Goal: Information Seeking & Learning: Learn about a topic

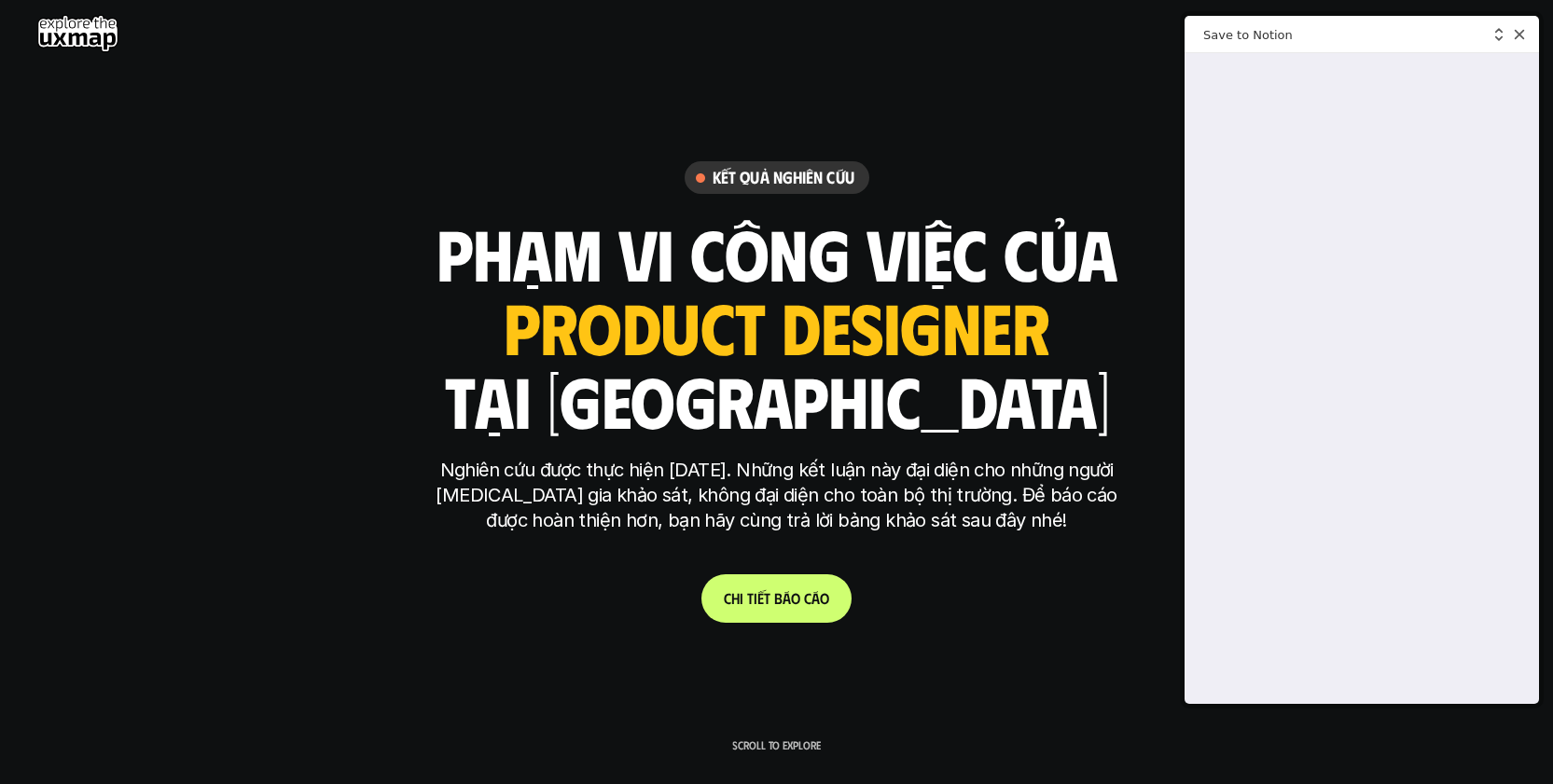
scroll to position [1291, 0]
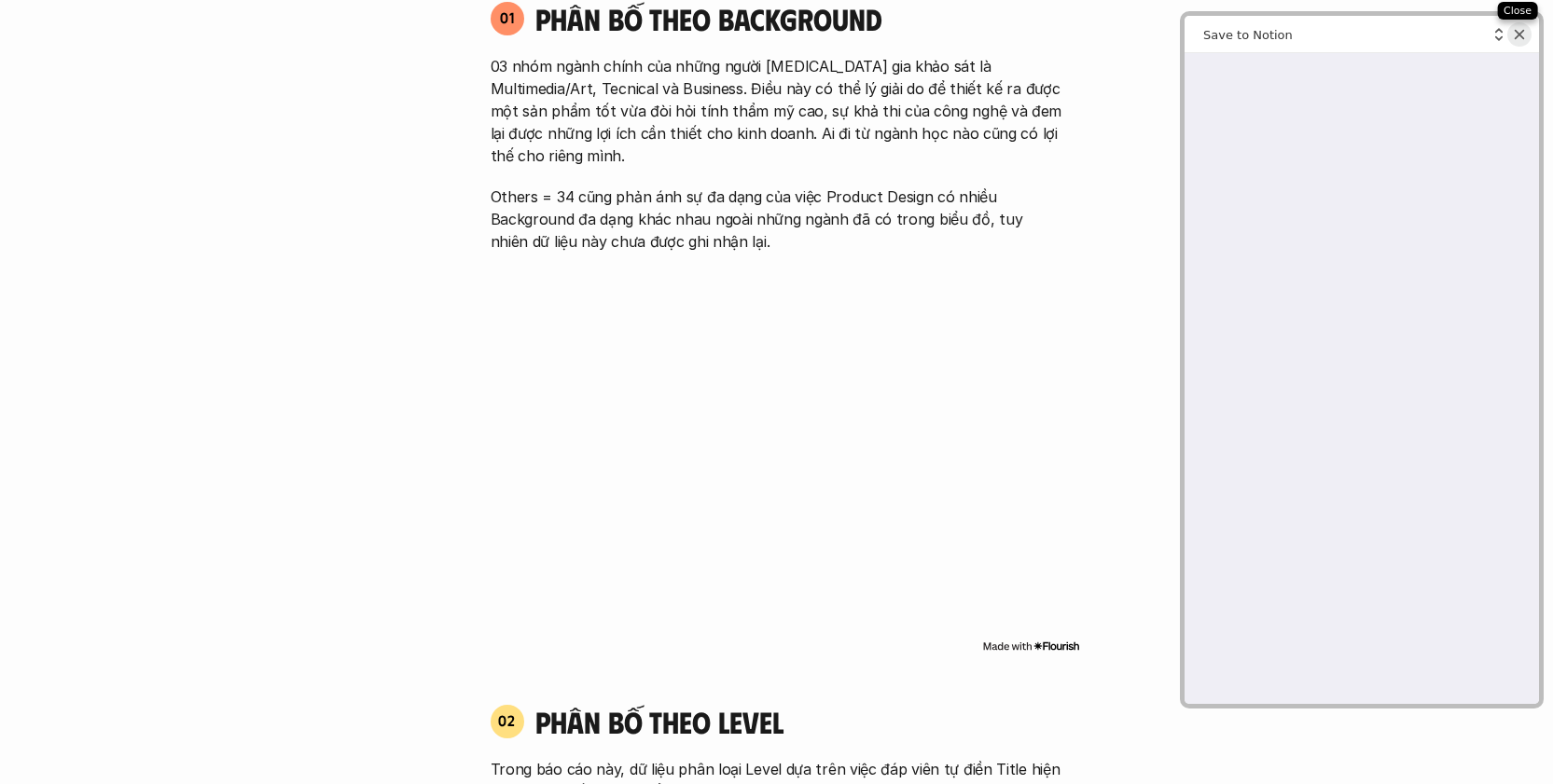
click at [1516, 31] on line "Close web clipper" at bounding box center [1519, 35] width 9 height 9
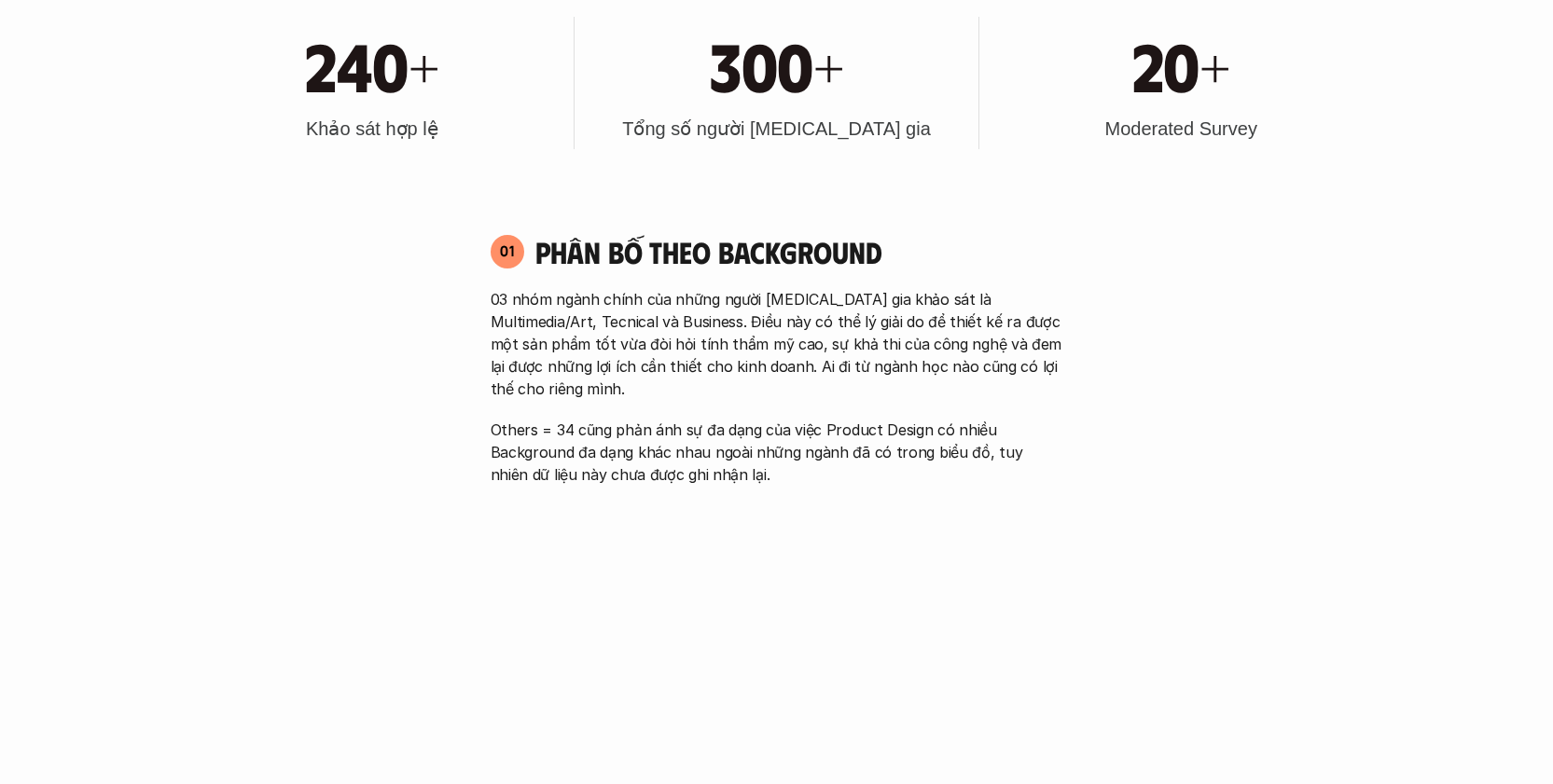
scroll to position [1315, 0]
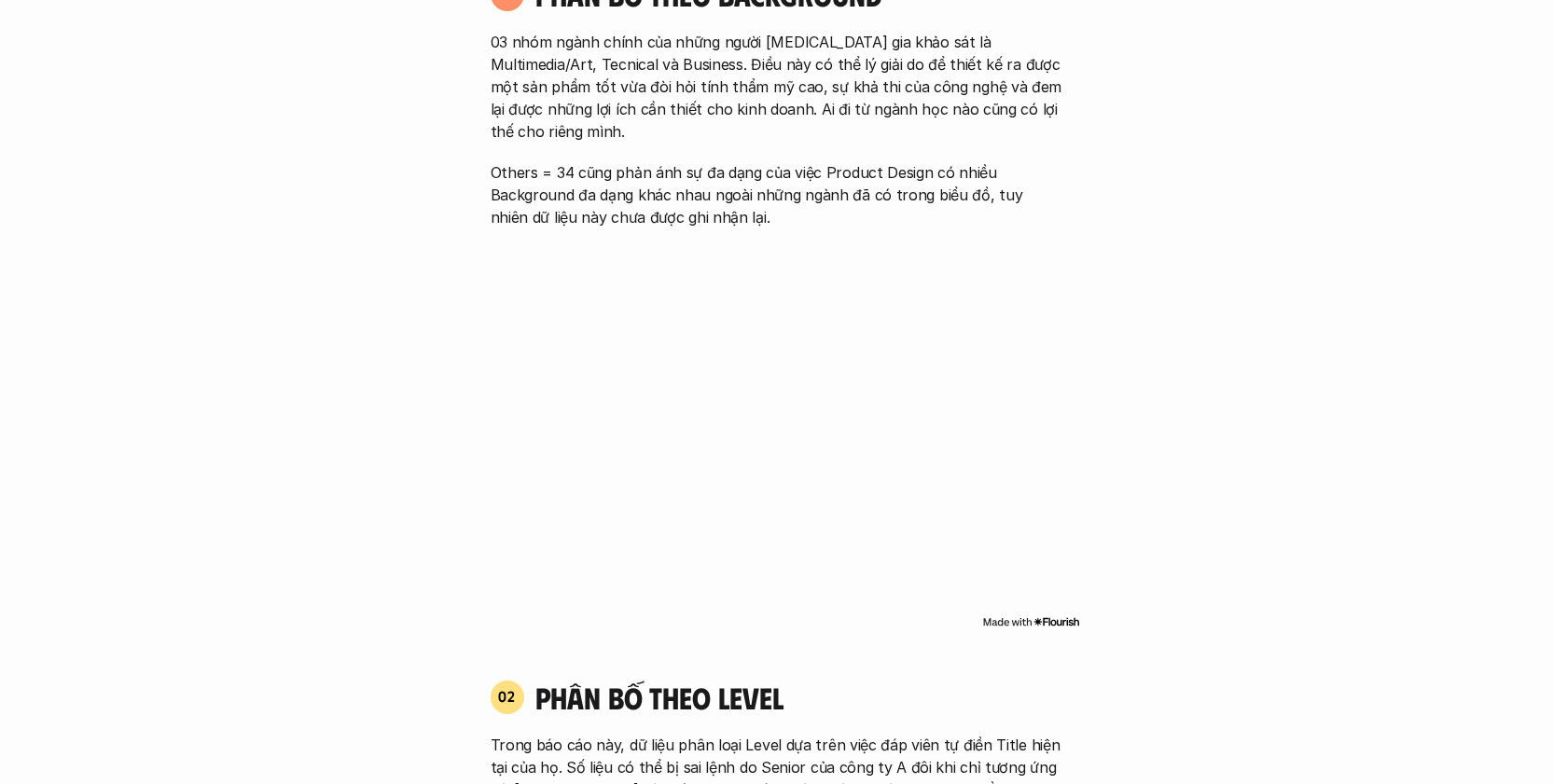
click at [1036, 615] on img at bounding box center [1031, 623] width 98 height 15
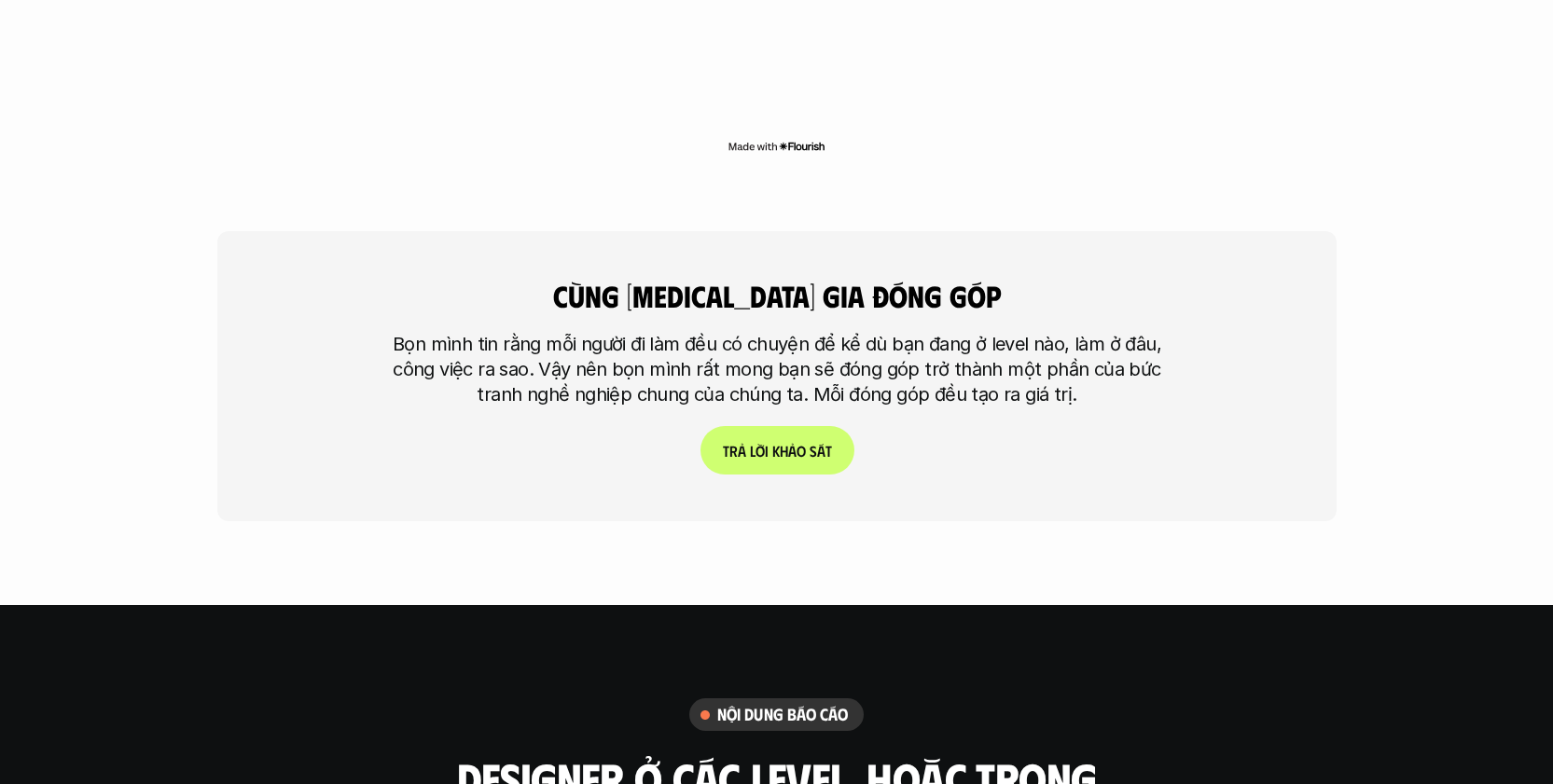
scroll to position [5115, 0]
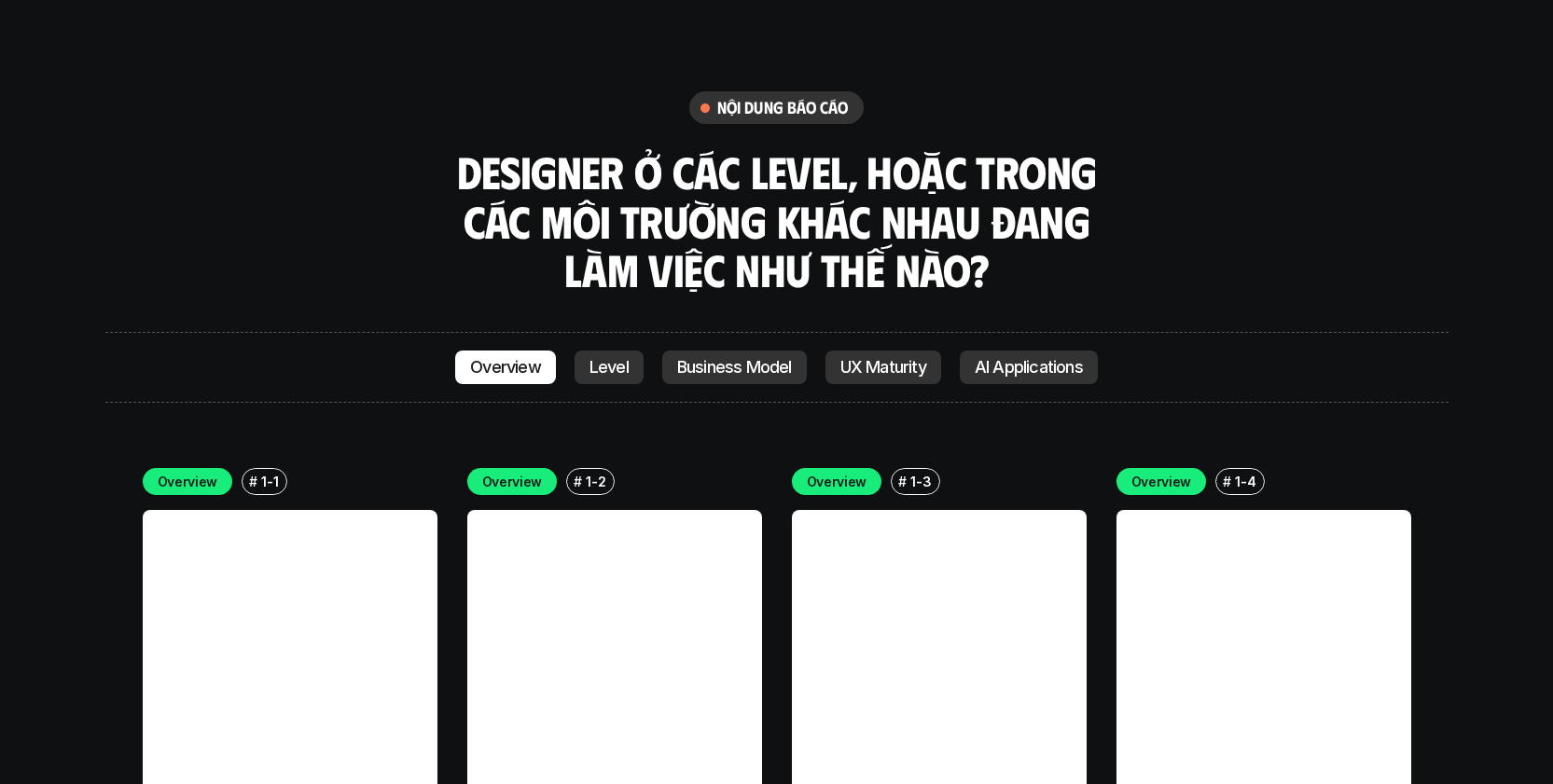
click at [615, 358] on p "Level" at bounding box center [609, 367] width 39 height 18
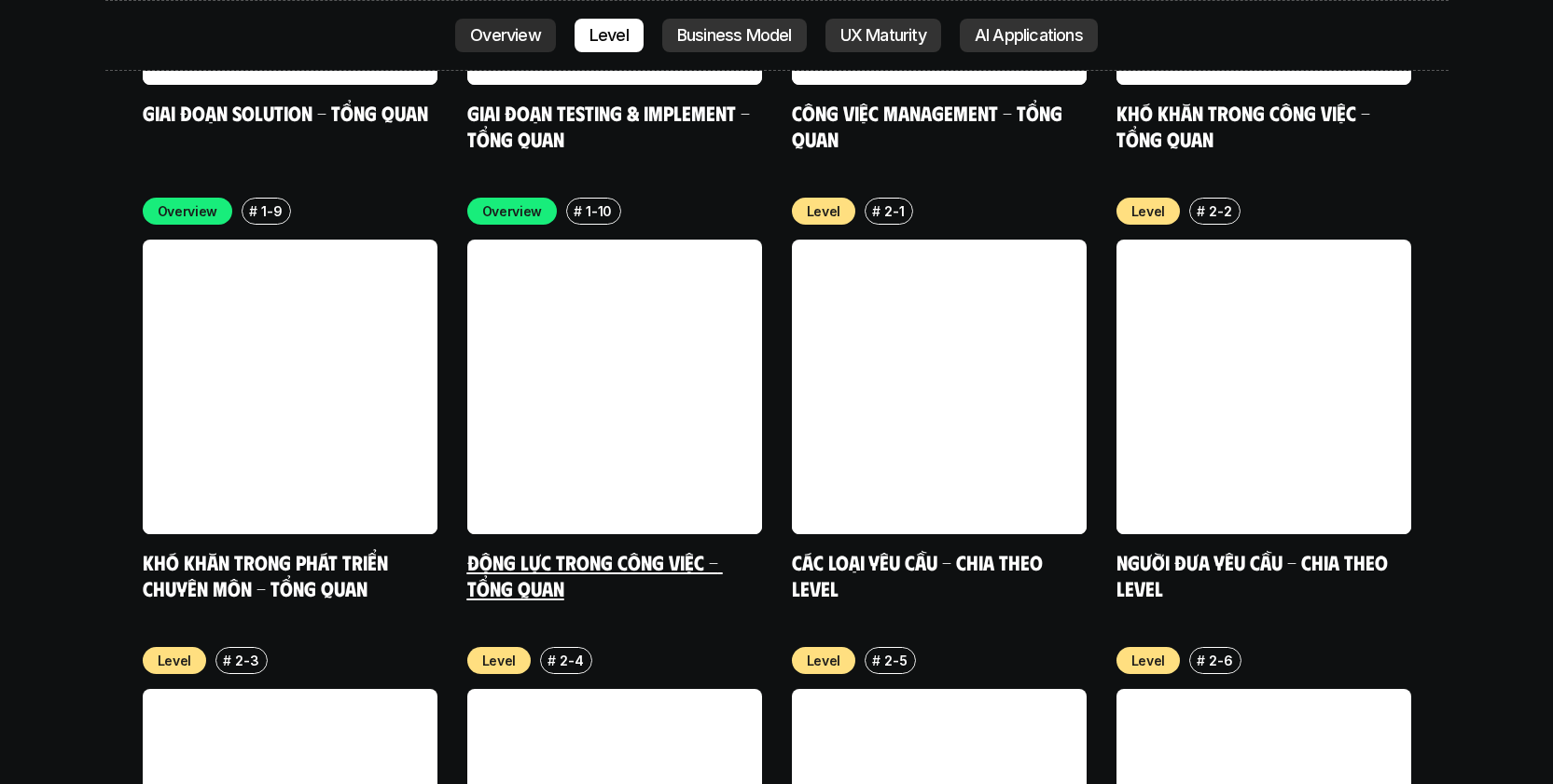
scroll to position [6286, 0]
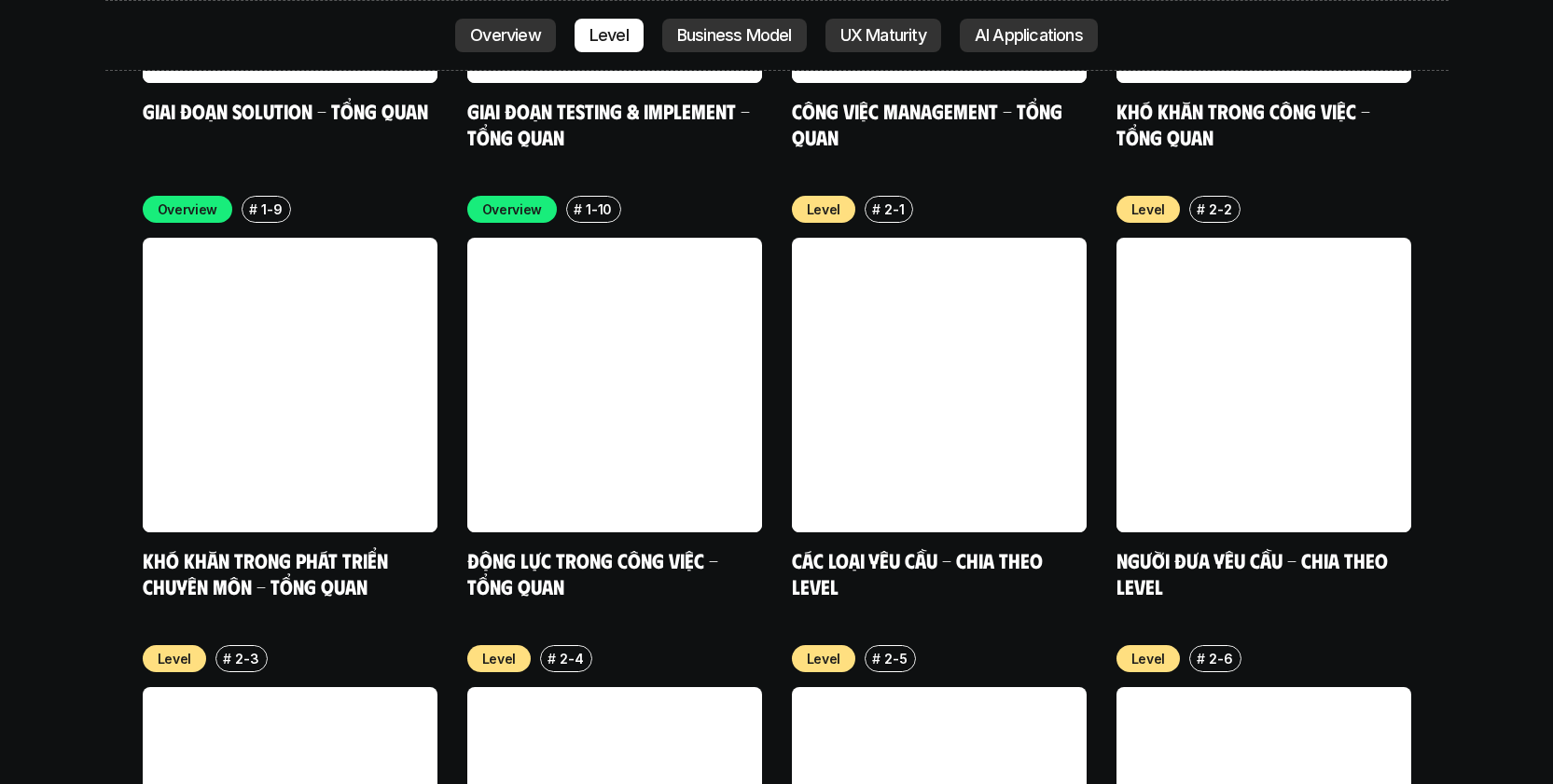
click at [679, 42] on p "Business Model" at bounding box center [734, 35] width 114 height 18
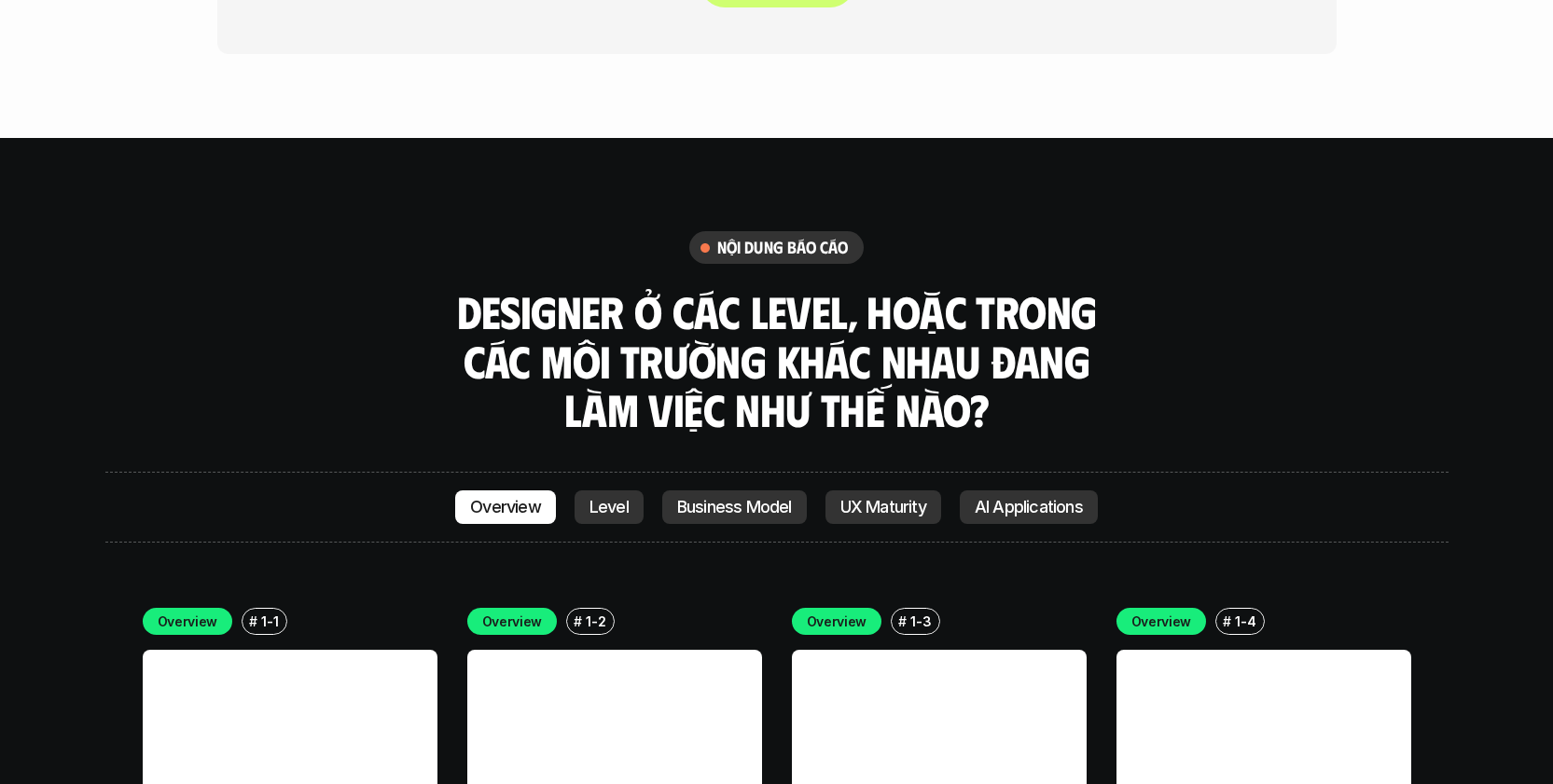
scroll to position [4840, 0]
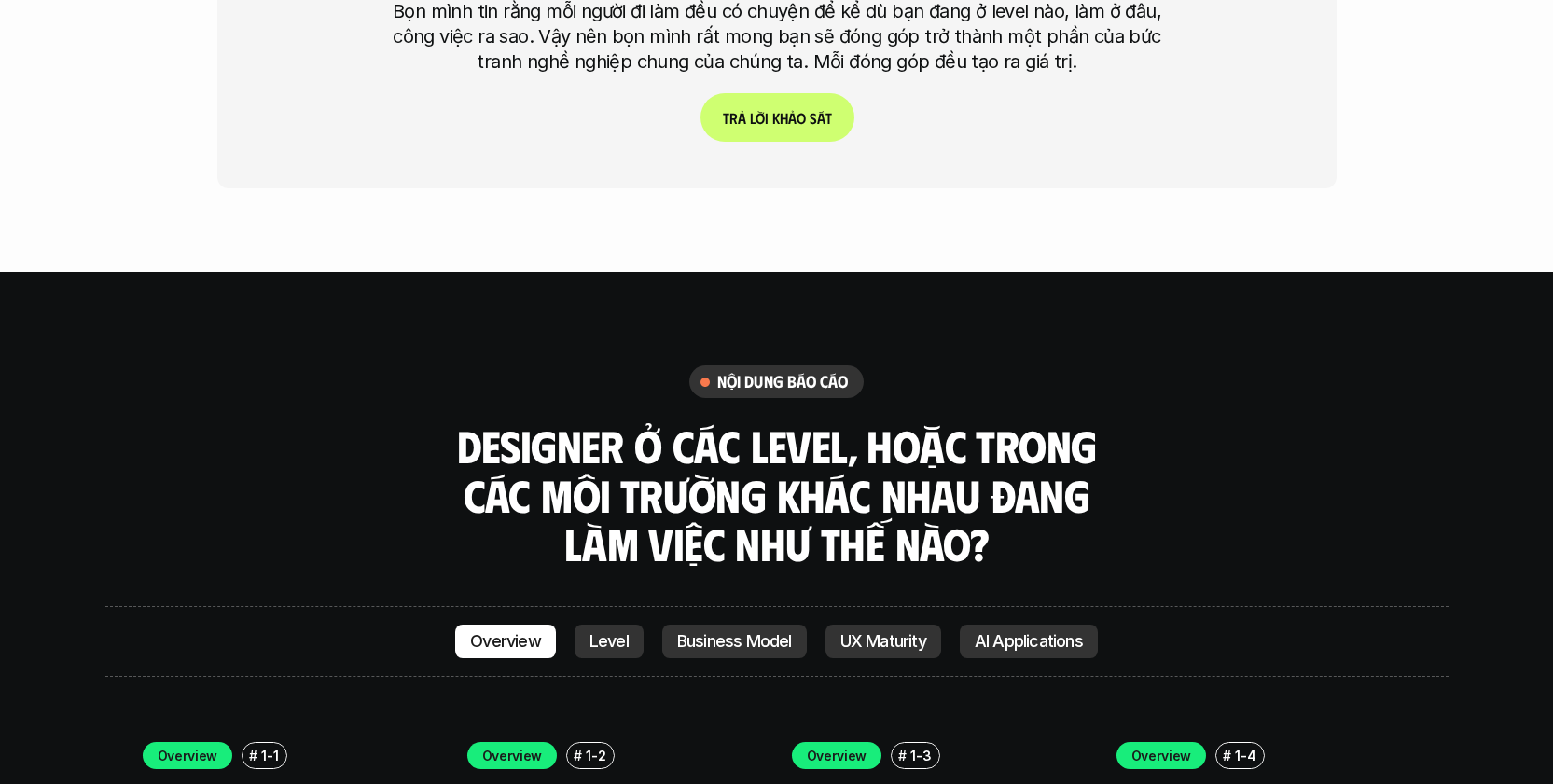
click at [720, 632] on p "Business Model" at bounding box center [734, 641] width 114 height 18
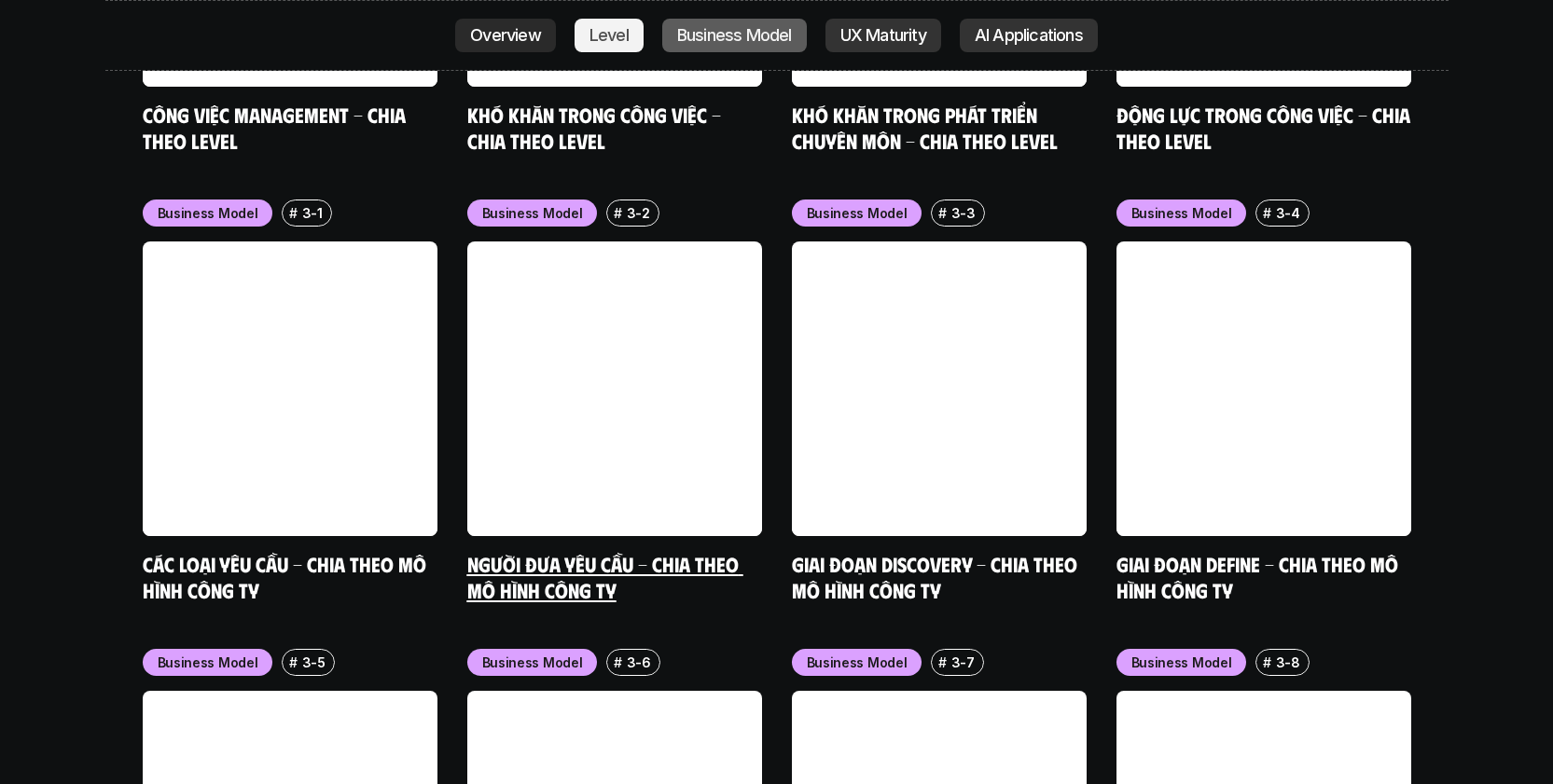
scroll to position [7634, 0]
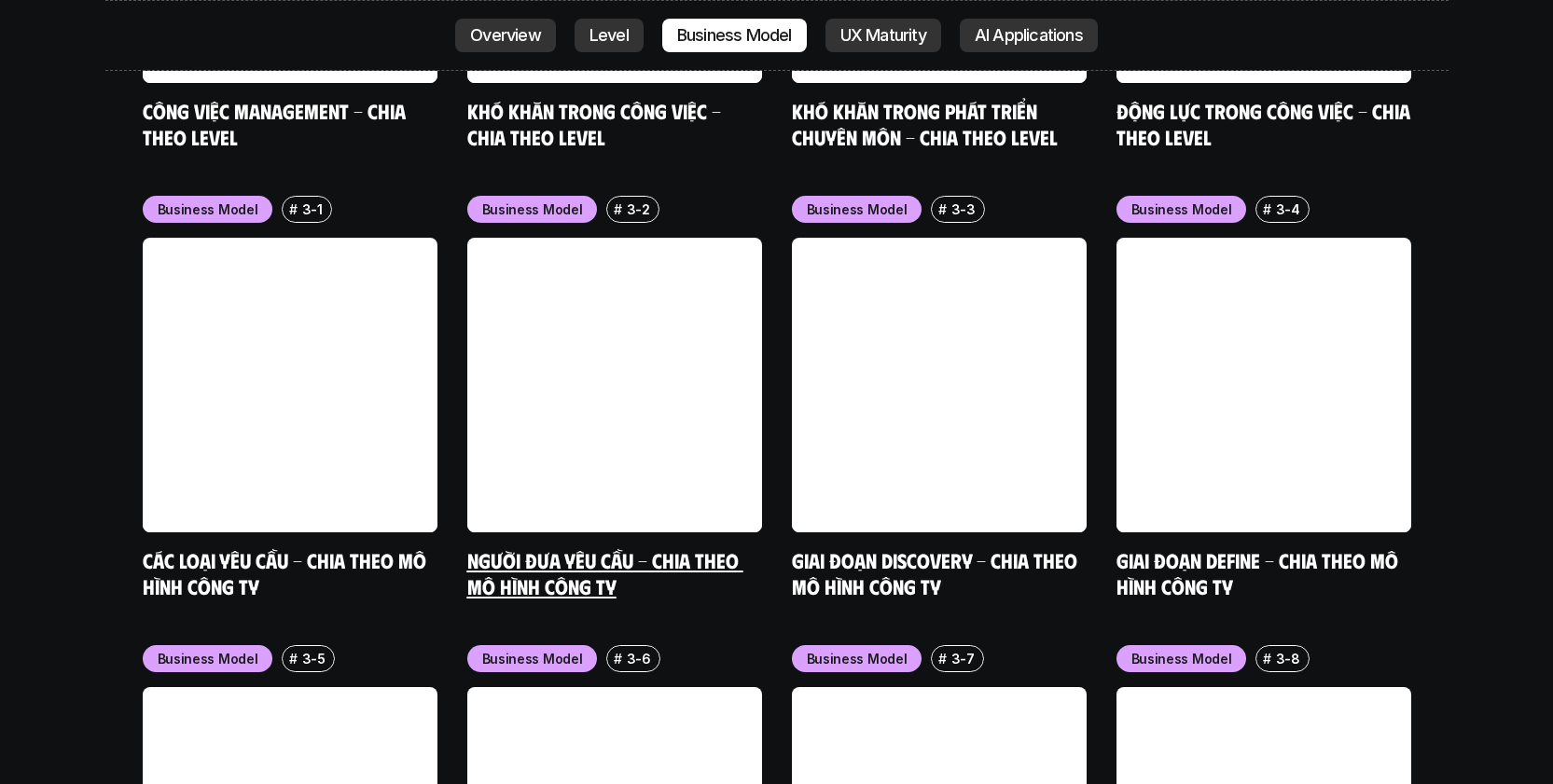
click at [517, 548] on link "Người đưa yêu cầu - Chia theo mô hình công ty" at bounding box center [604, 573] width 276 height 51
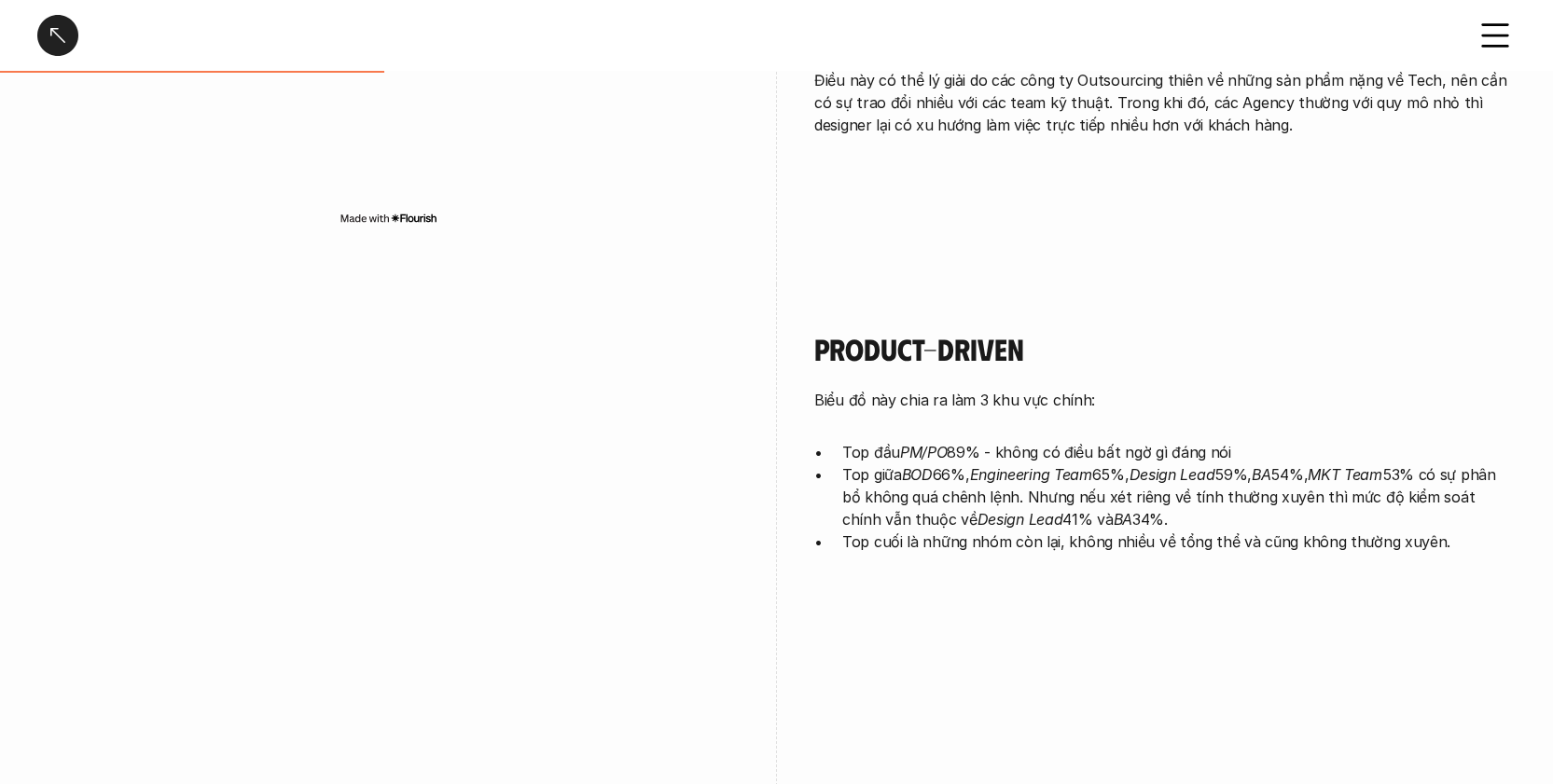
scroll to position [893, 0]
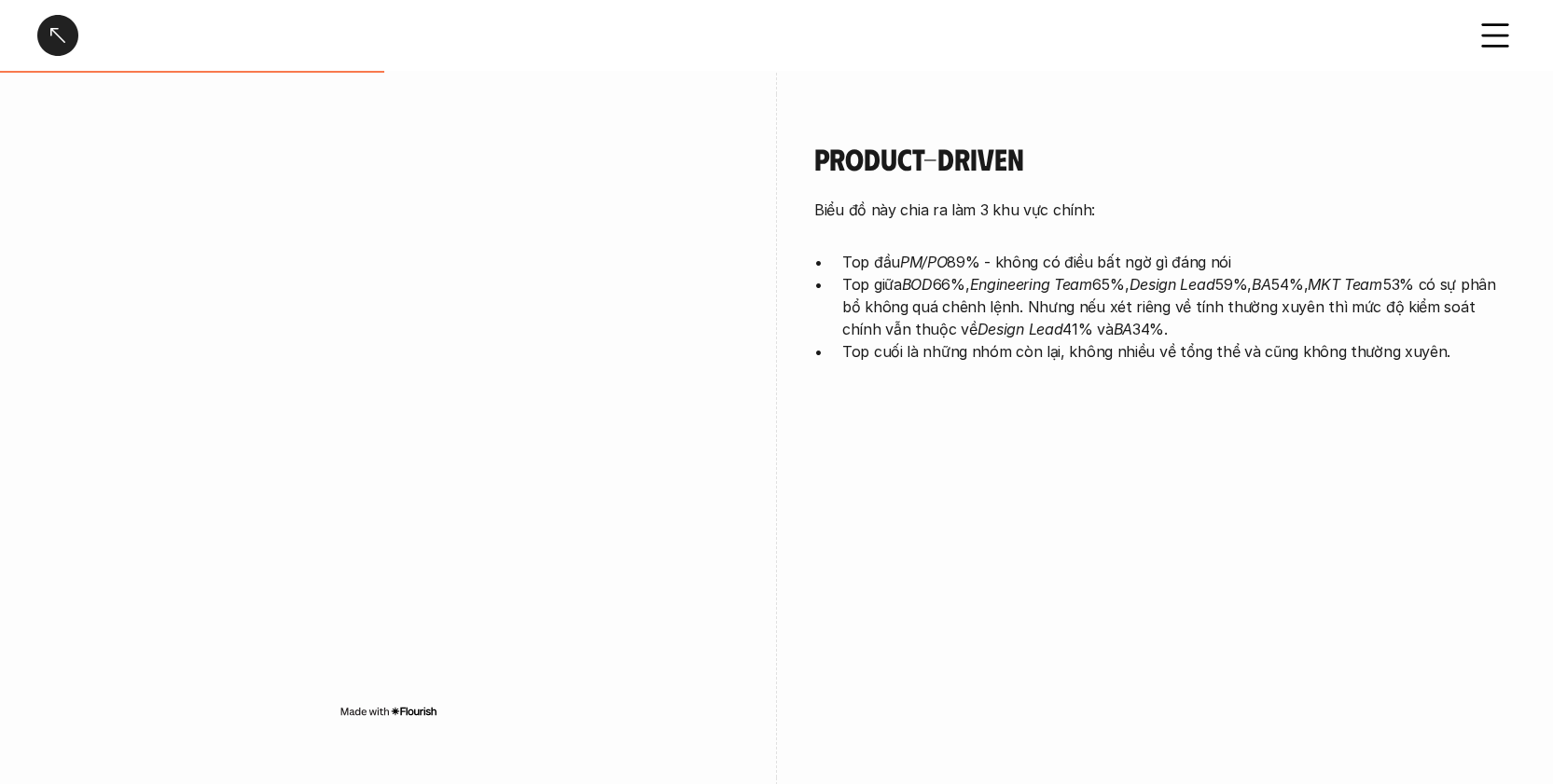
click at [394, 712] on img at bounding box center [388, 712] width 98 height 15
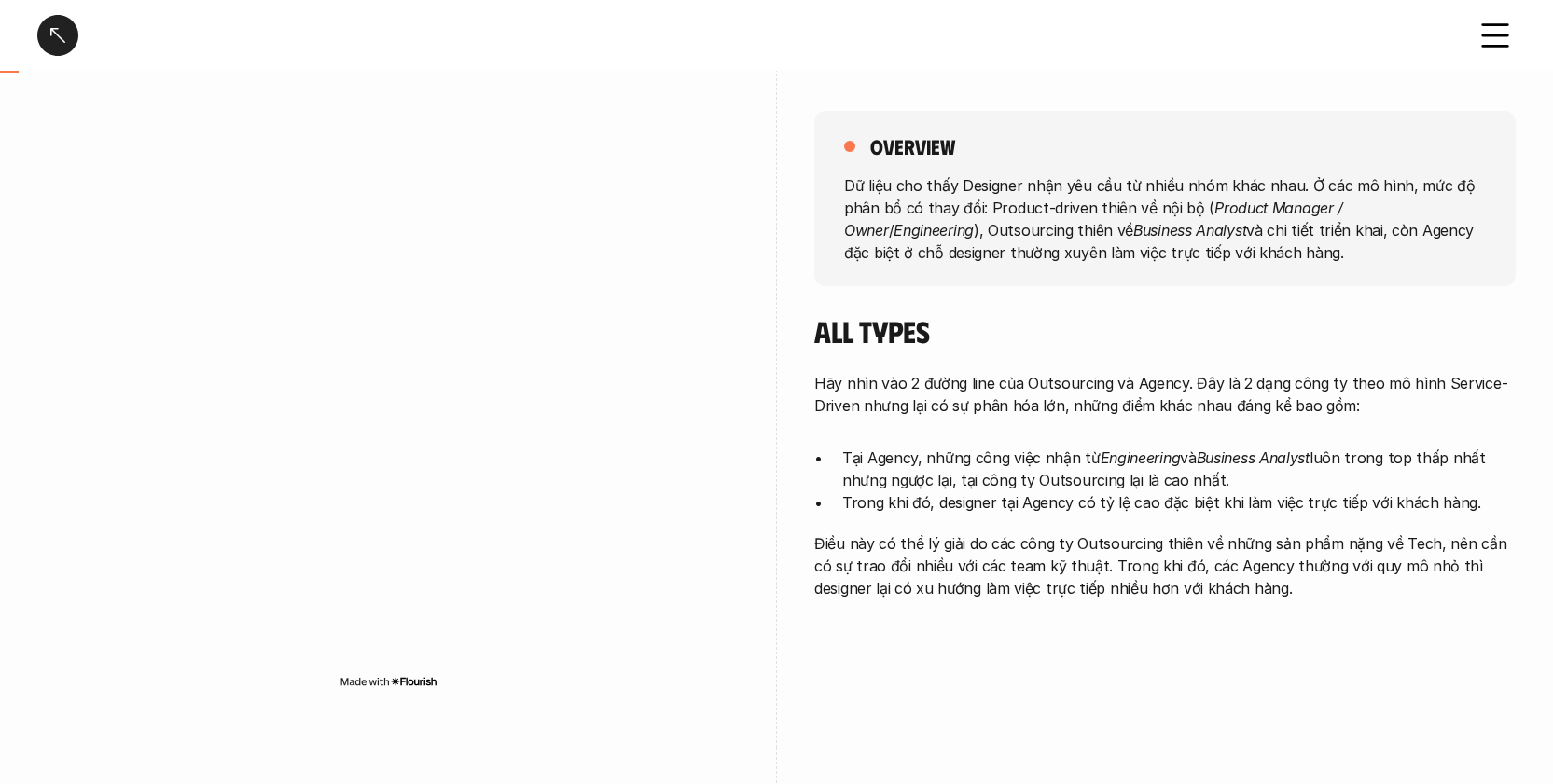
scroll to position [356, 0]
